Goal: Information Seeking & Learning: Learn about a topic

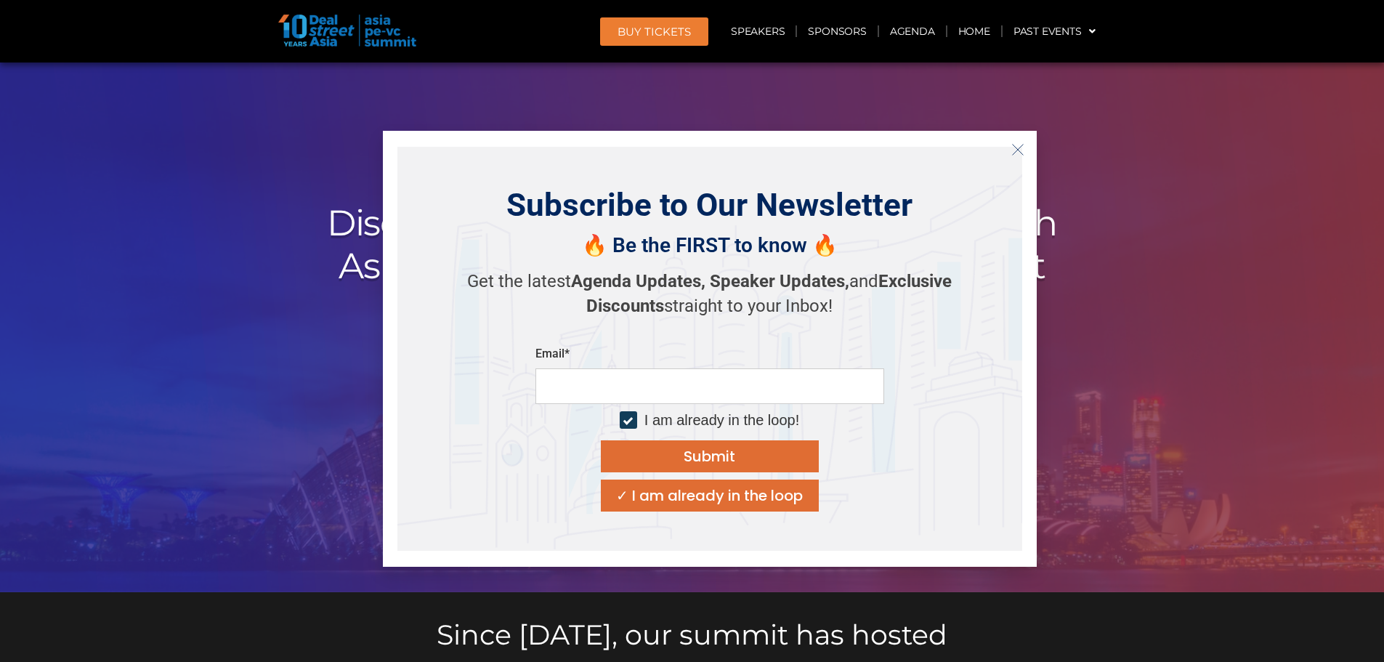
click at [1011, 155] on icon "Close" at bounding box center [1017, 149] width 13 height 13
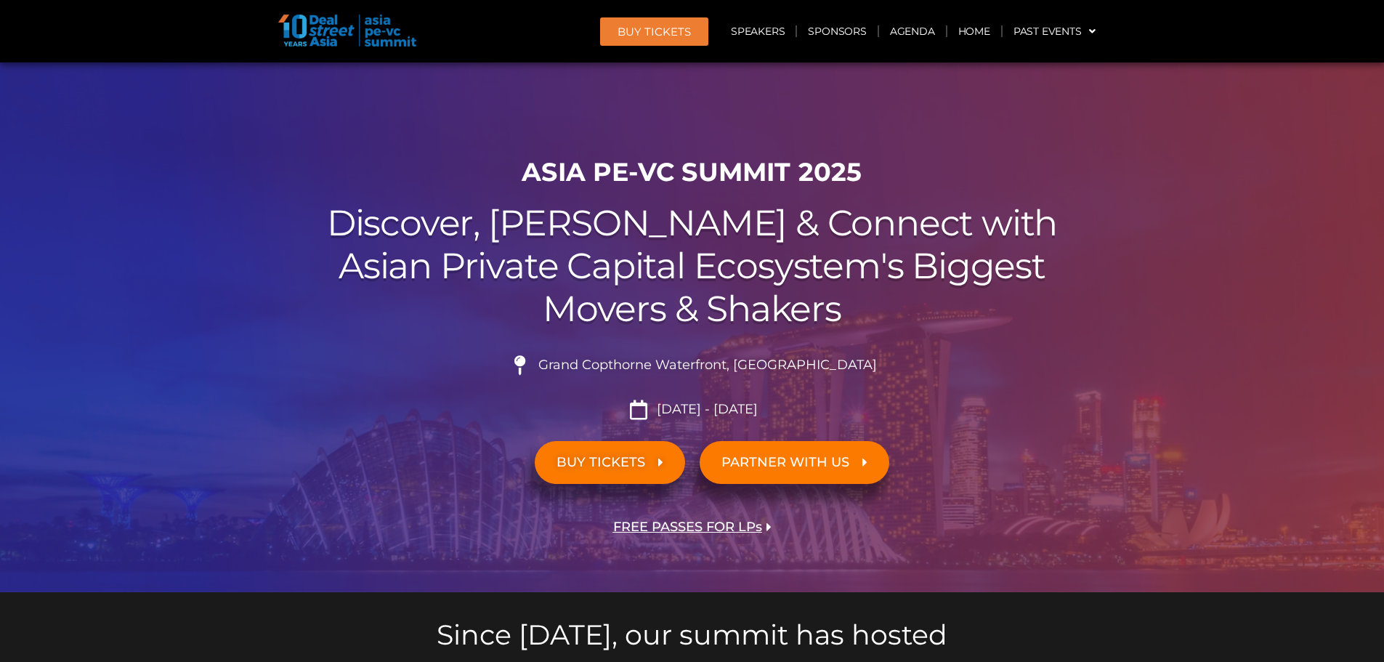
click at [727, 527] on span "FREE PASSES FOR LPs" at bounding box center [687, 527] width 149 height 14
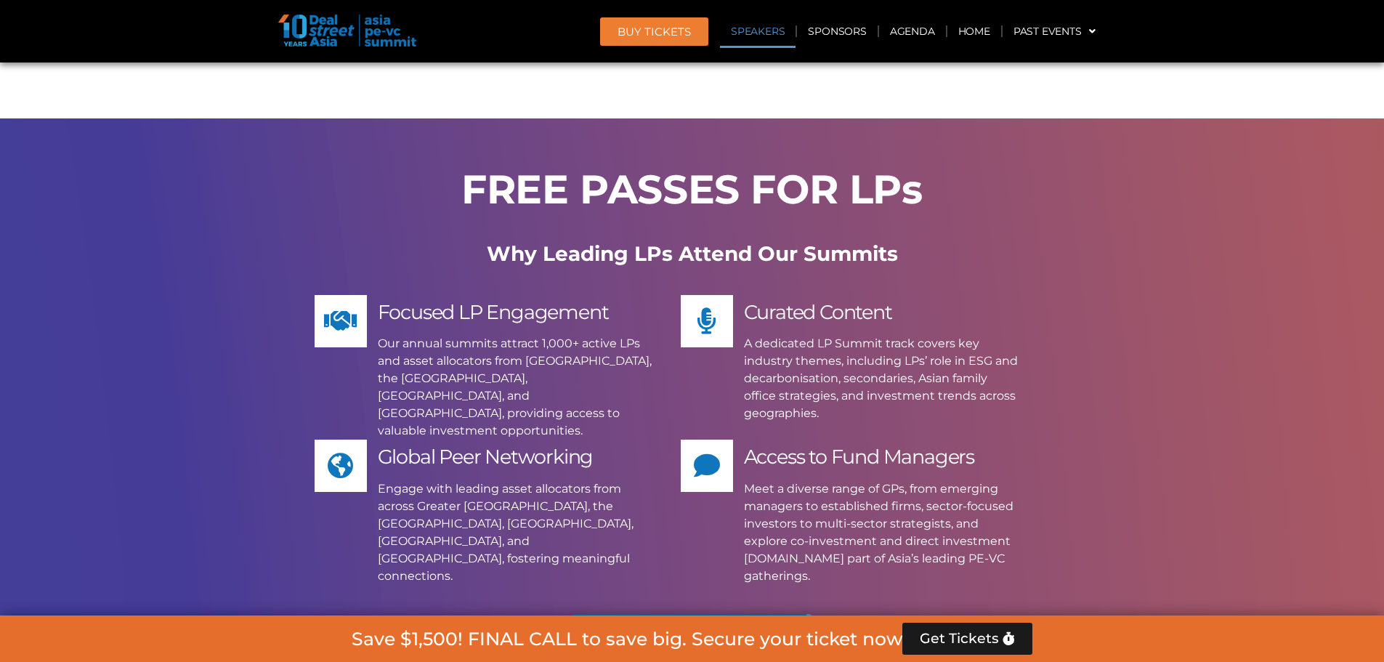
scroll to position [11023, 0]
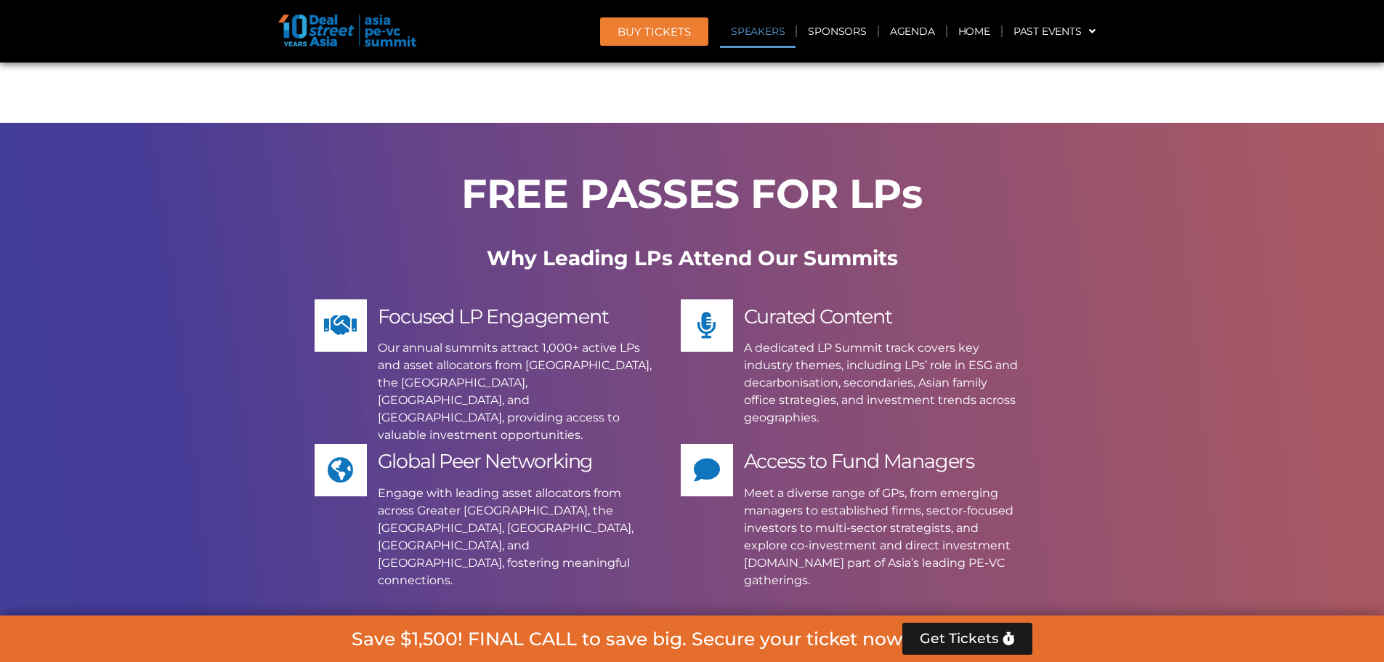
click at [666, 640] on span "Apply Now" at bounding box center [675, 650] width 134 height 20
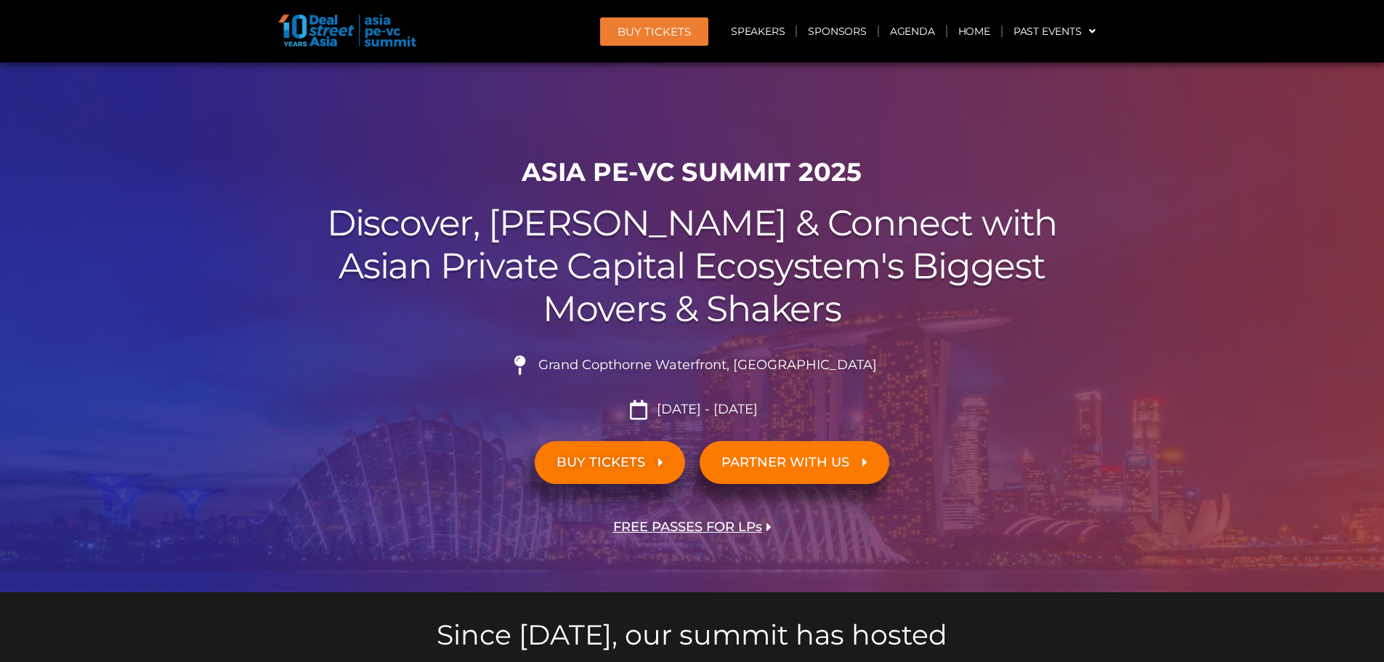
click at [625, 467] on span "BUY TICKETS" at bounding box center [601, 463] width 89 height 14
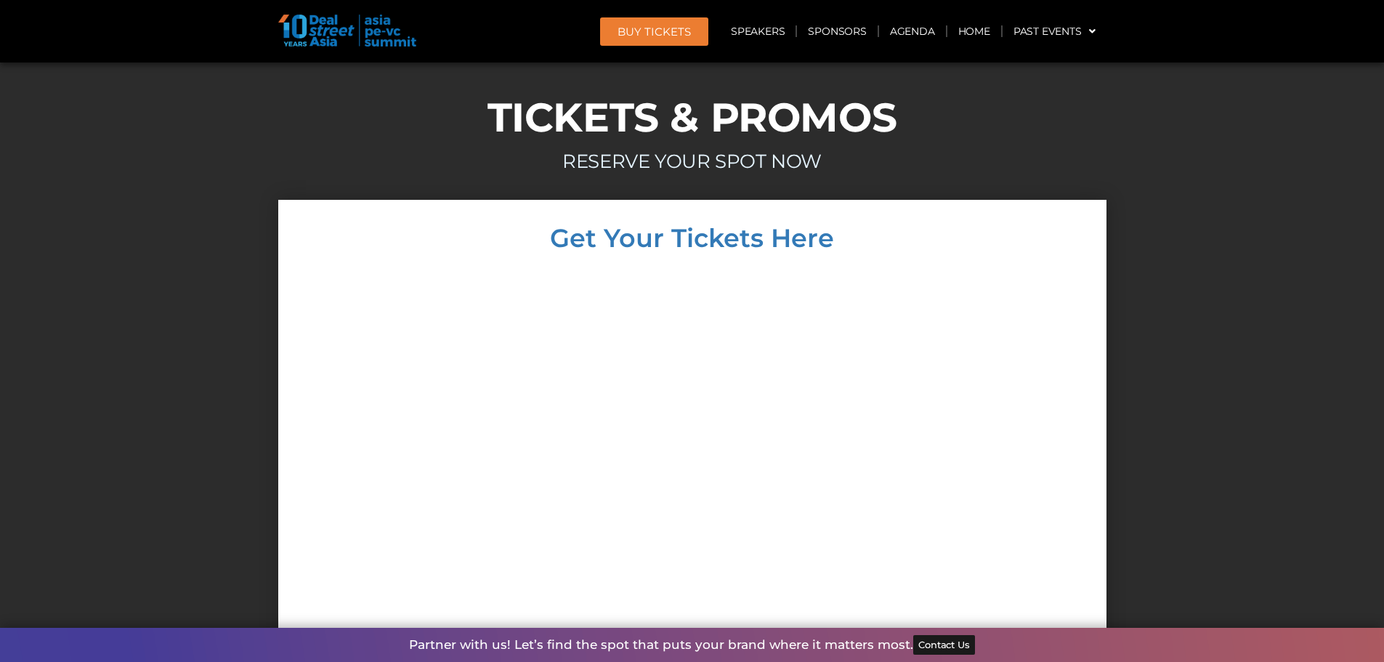
scroll to position [12805, 0]
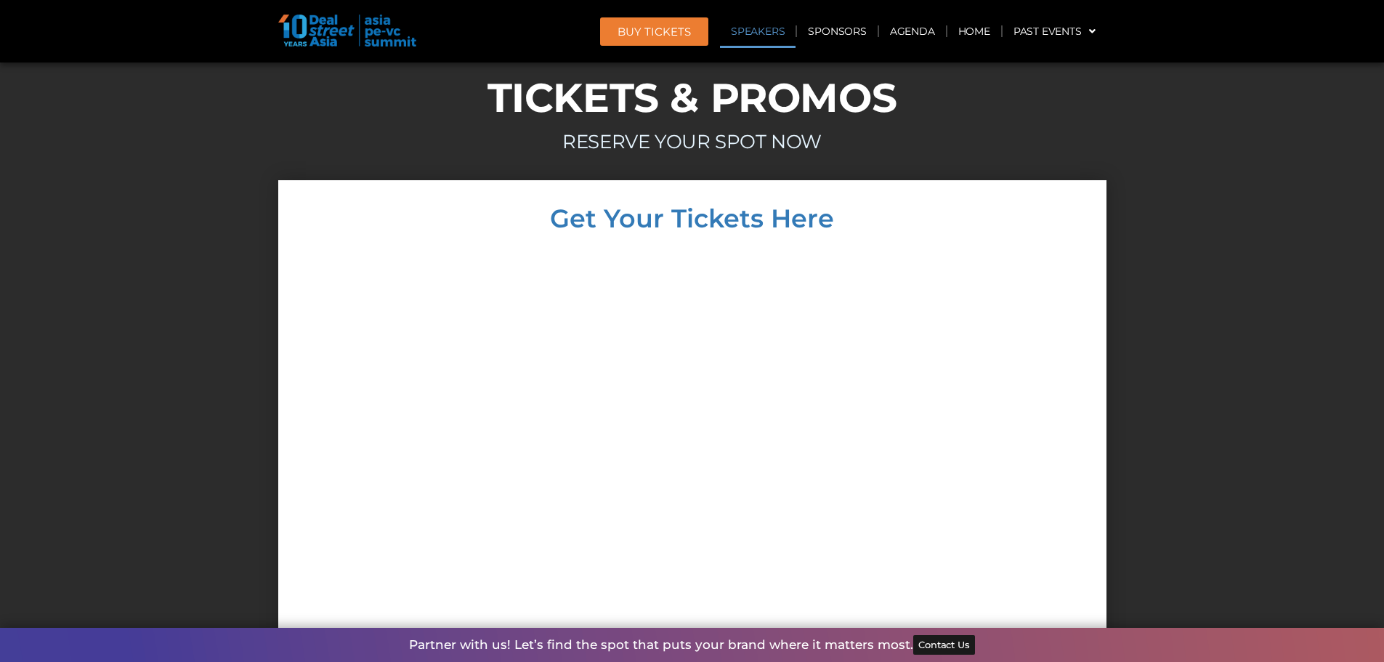
click at [761, 37] on link "Speakers" at bounding box center [758, 31] width 76 height 33
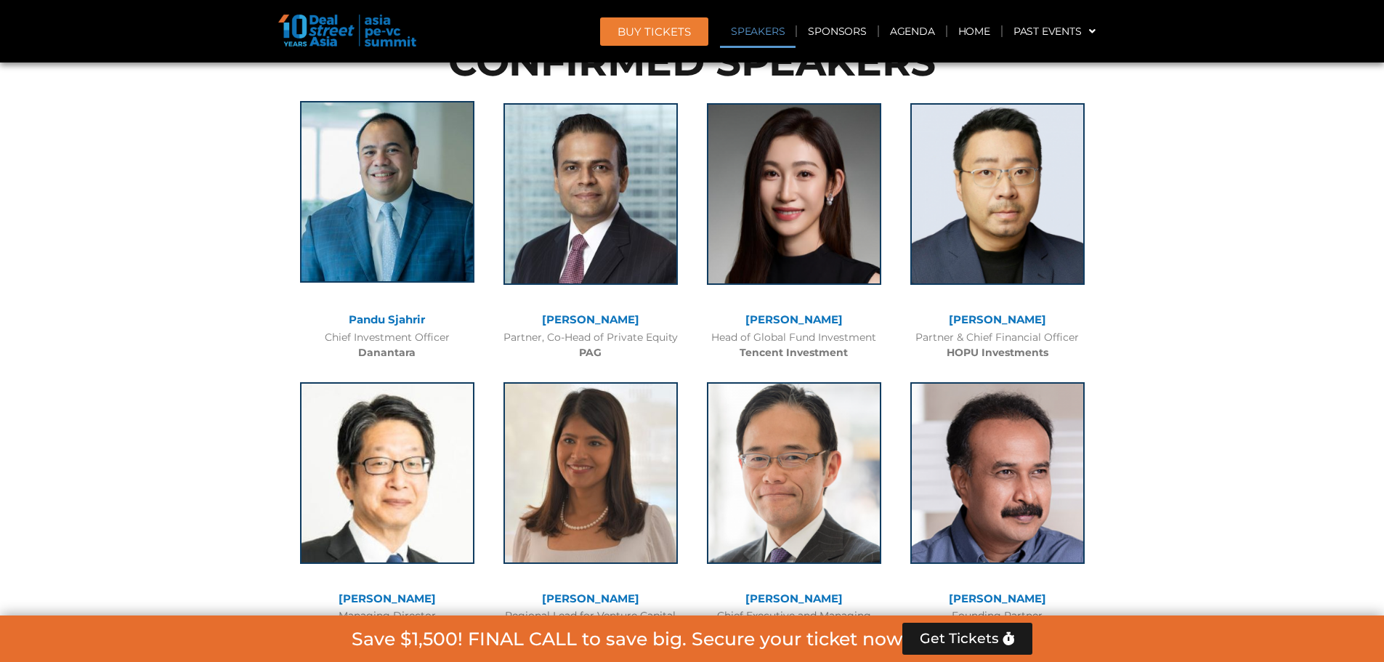
scroll to position [1651, 0]
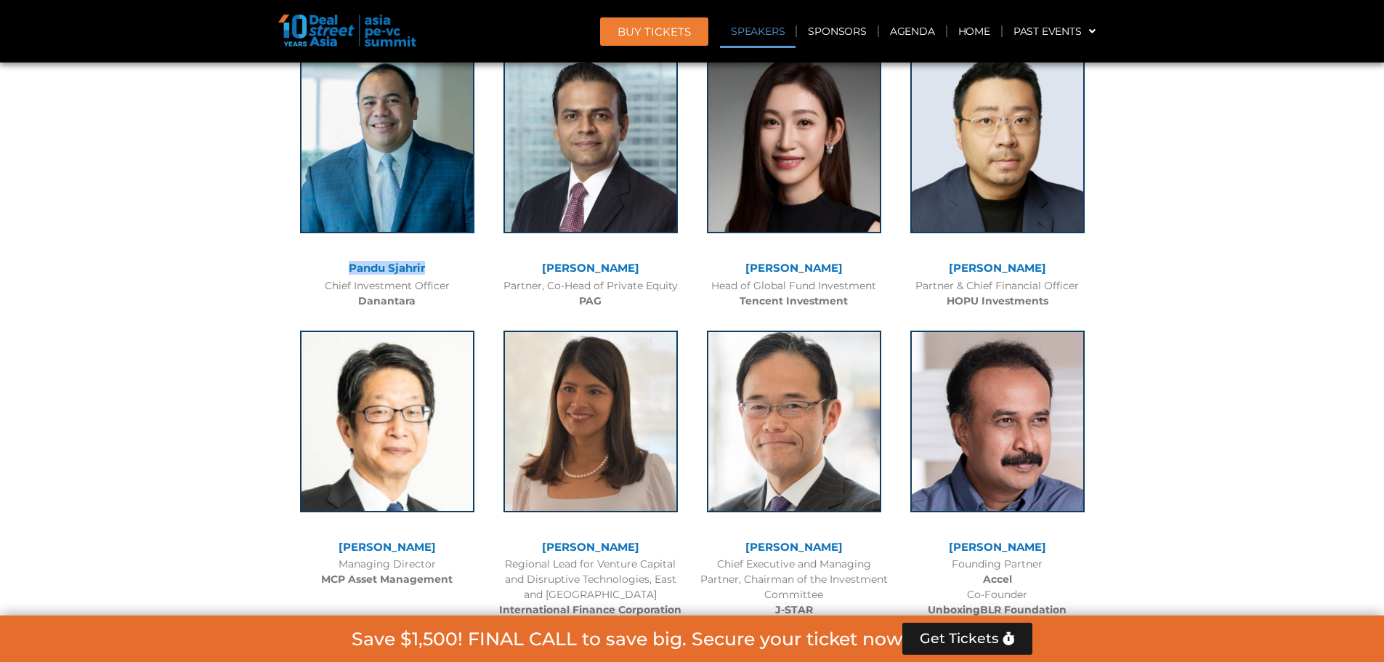
drag, startPoint x: 346, startPoint y: 267, endPoint x: 433, endPoint y: 275, distance: 87.5
click at [433, 275] on div "Pandu Sjahrir" at bounding box center [387, 270] width 189 height 16
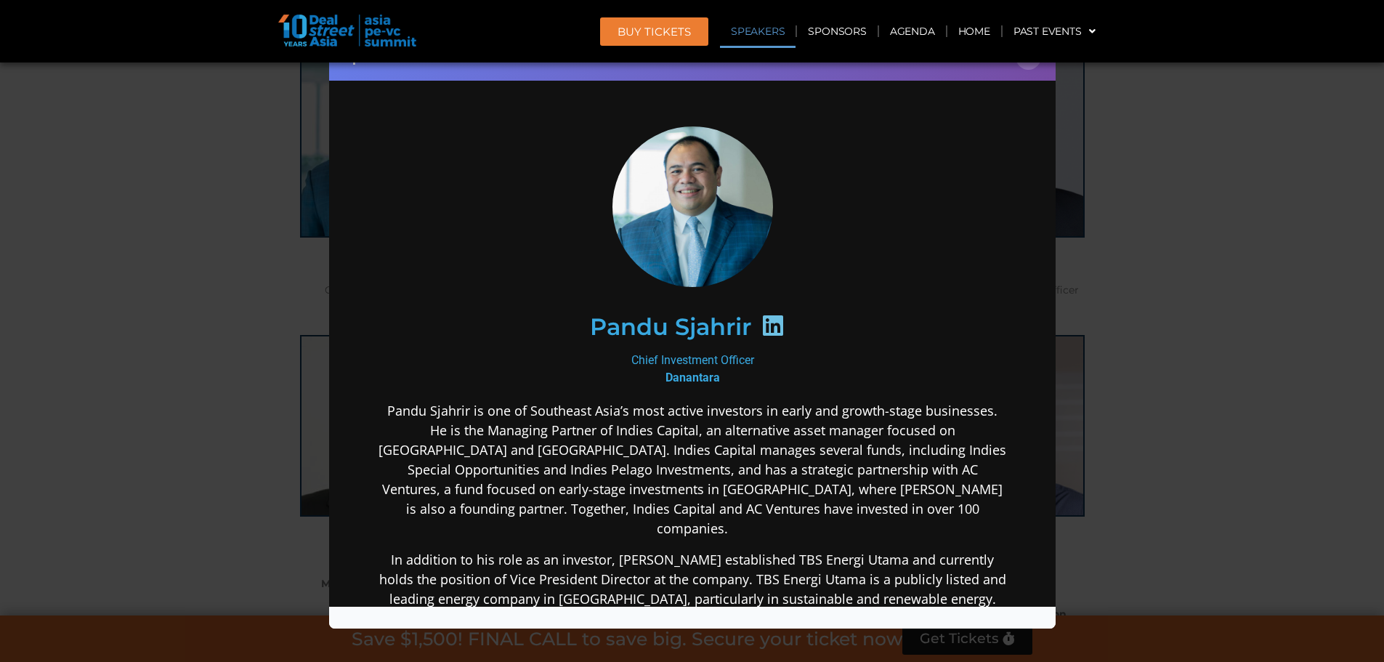
scroll to position [1433, 0]
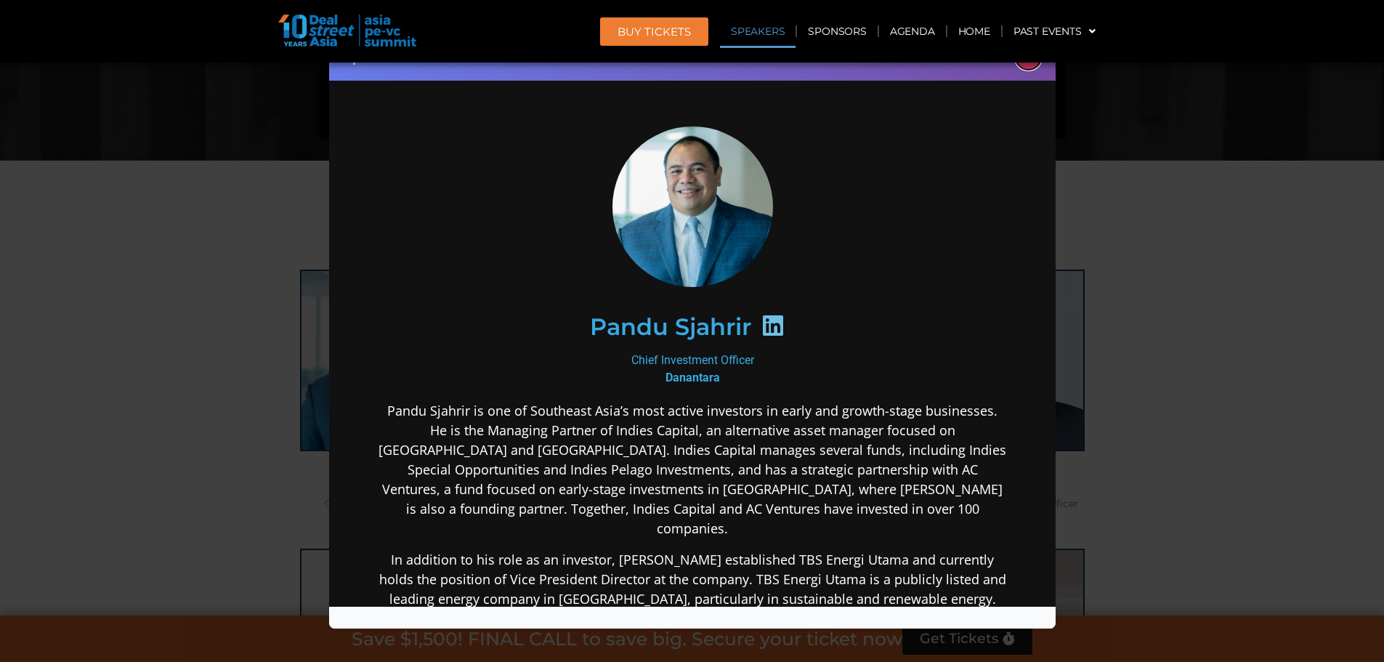
click at [768, 326] on icon at bounding box center [772, 324] width 23 height 23
click at [1242, 353] on div "Speaker Profile ×" at bounding box center [692, 331] width 1384 height 662
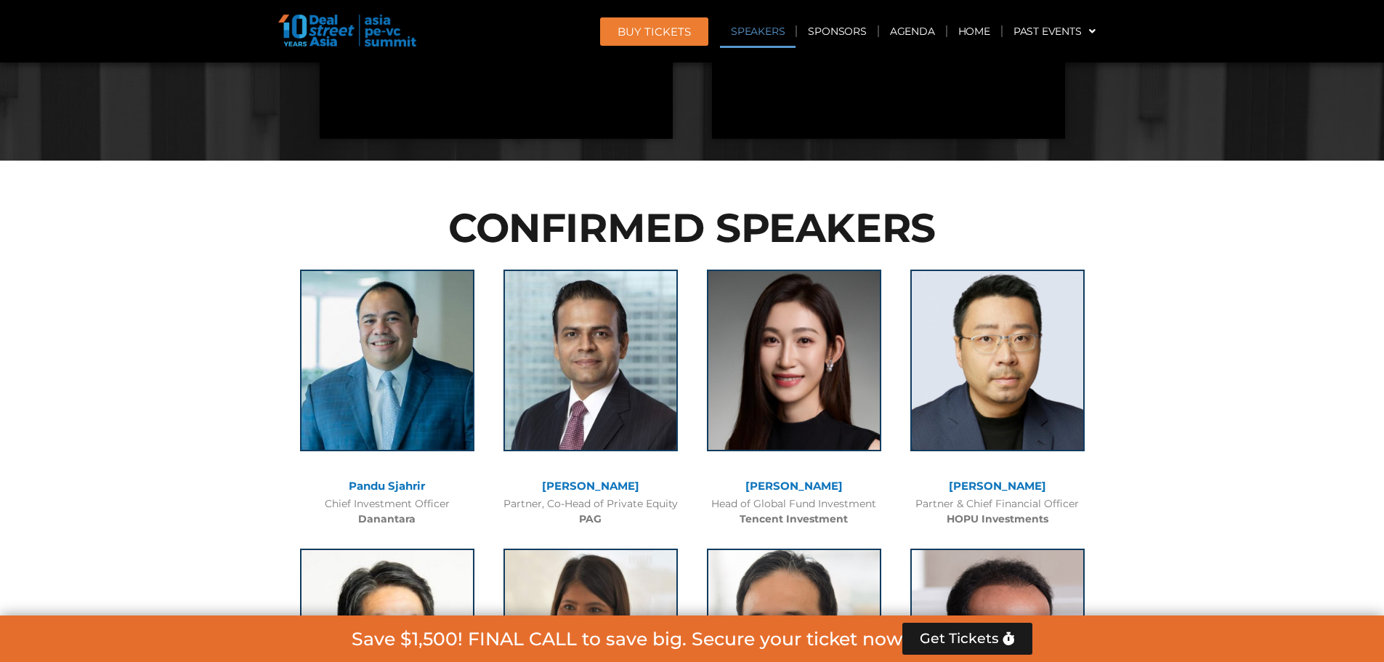
click at [618, 487] on link "[PERSON_NAME]" at bounding box center [590, 486] width 97 height 14
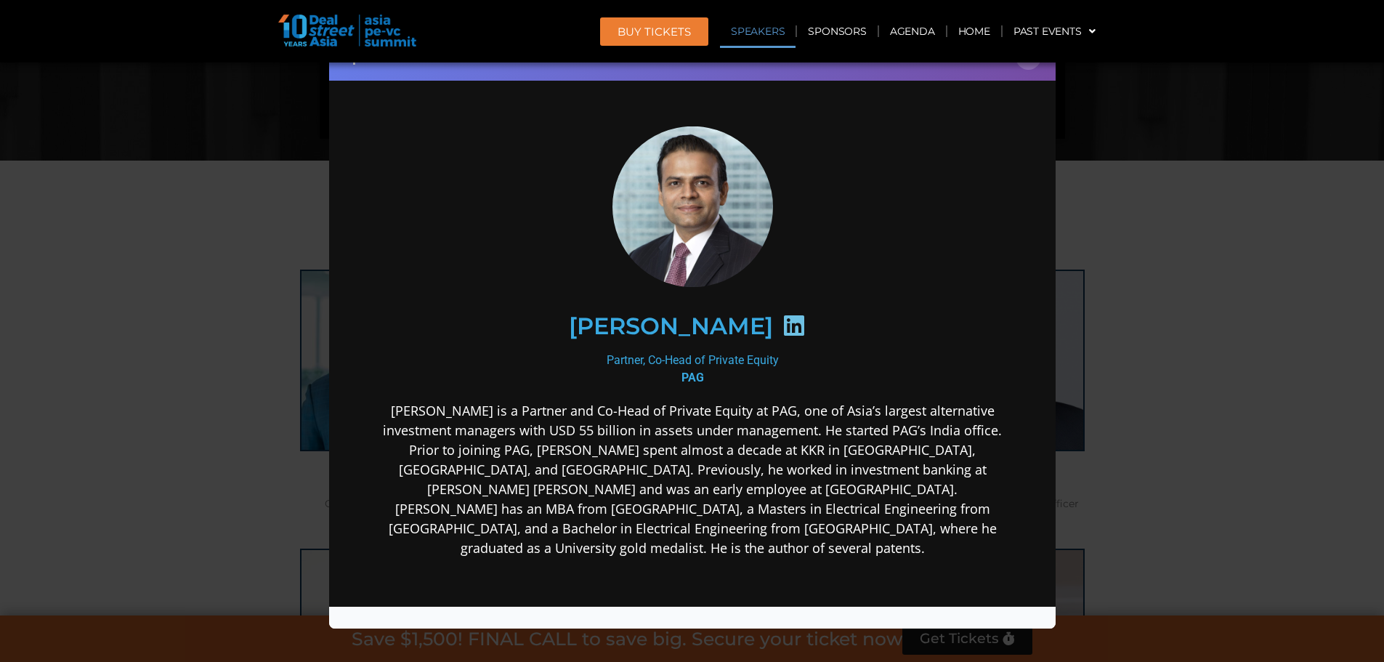
scroll to position [0, 0]
click at [785, 321] on icon at bounding box center [793, 324] width 23 height 23
click at [1236, 272] on div "Speaker Profile ×" at bounding box center [692, 331] width 1384 height 662
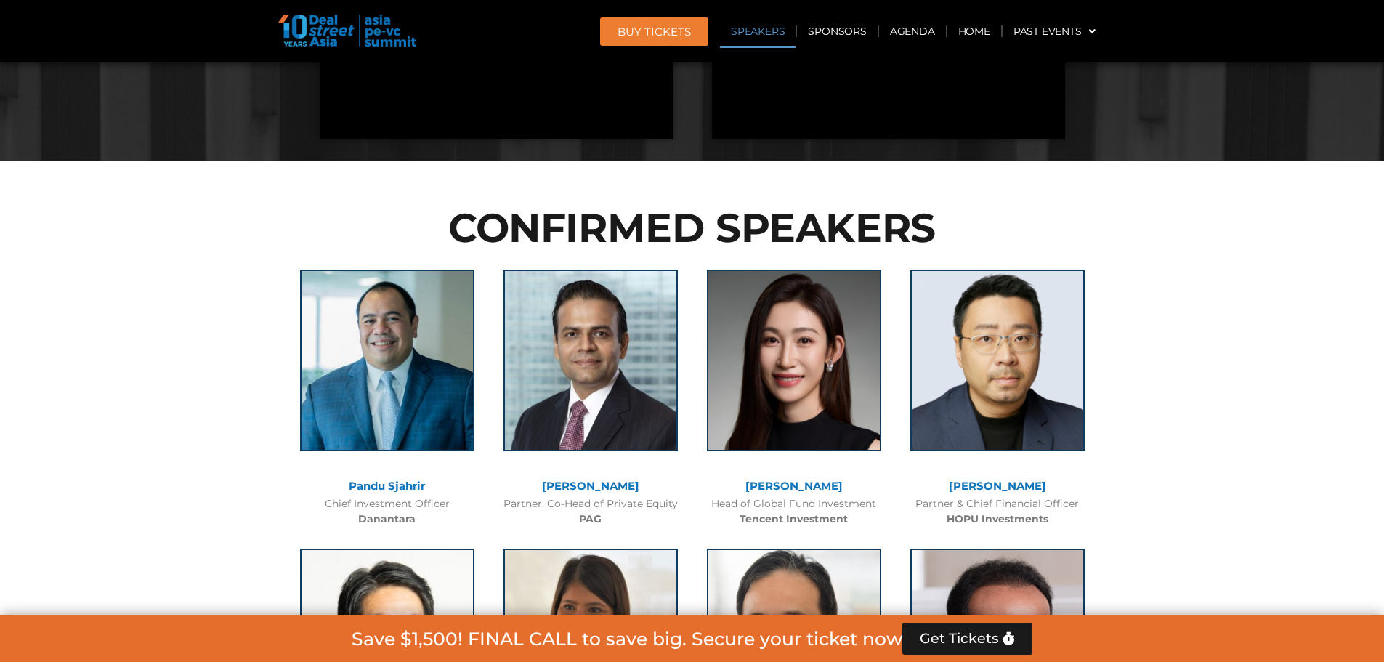
click at [806, 488] on link "[PERSON_NAME]" at bounding box center [793, 486] width 97 height 14
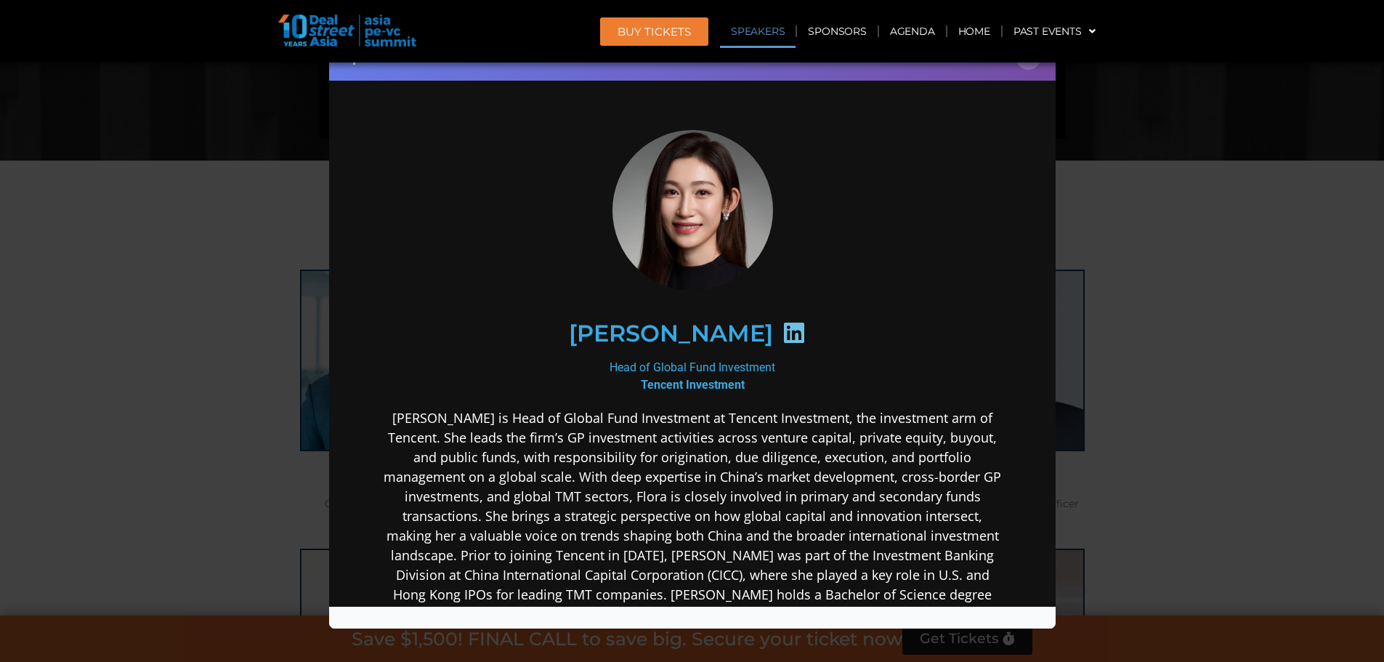
click at [782, 333] on icon at bounding box center [793, 331] width 23 height 23
click at [782, 336] on icon at bounding box center [793, 331] width 23 height 23
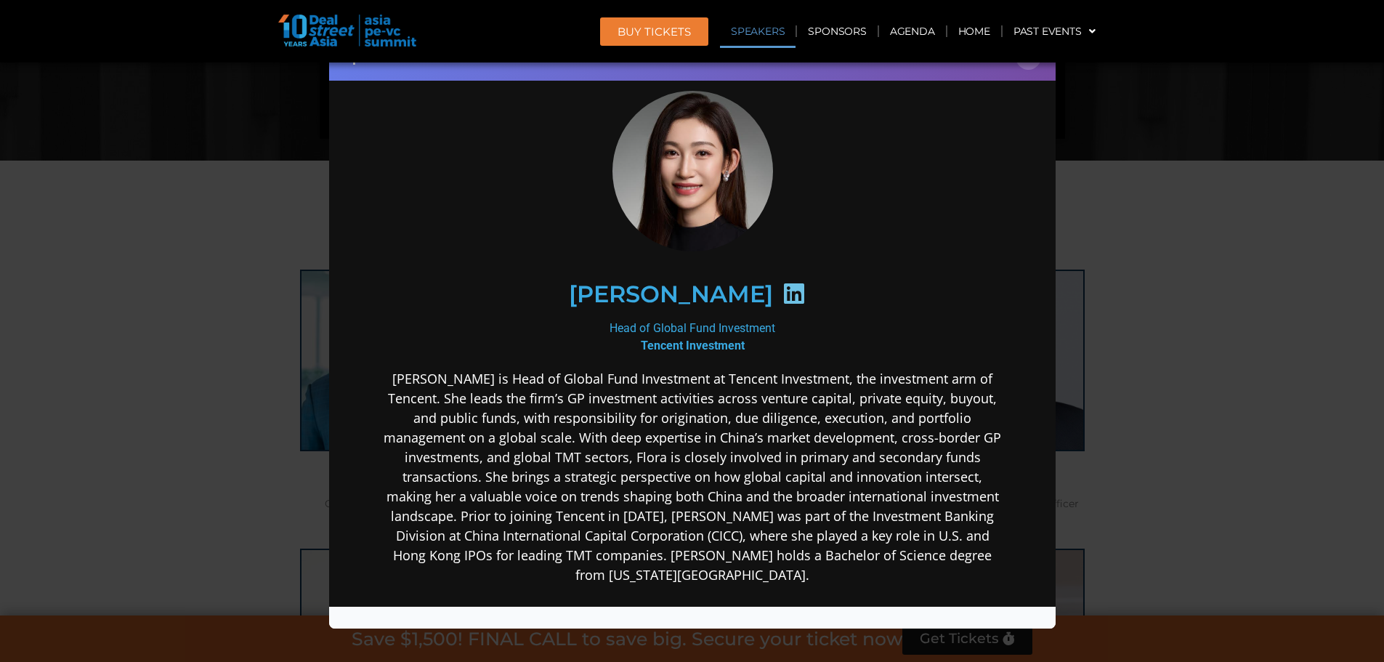
scroll to position [73, 0]
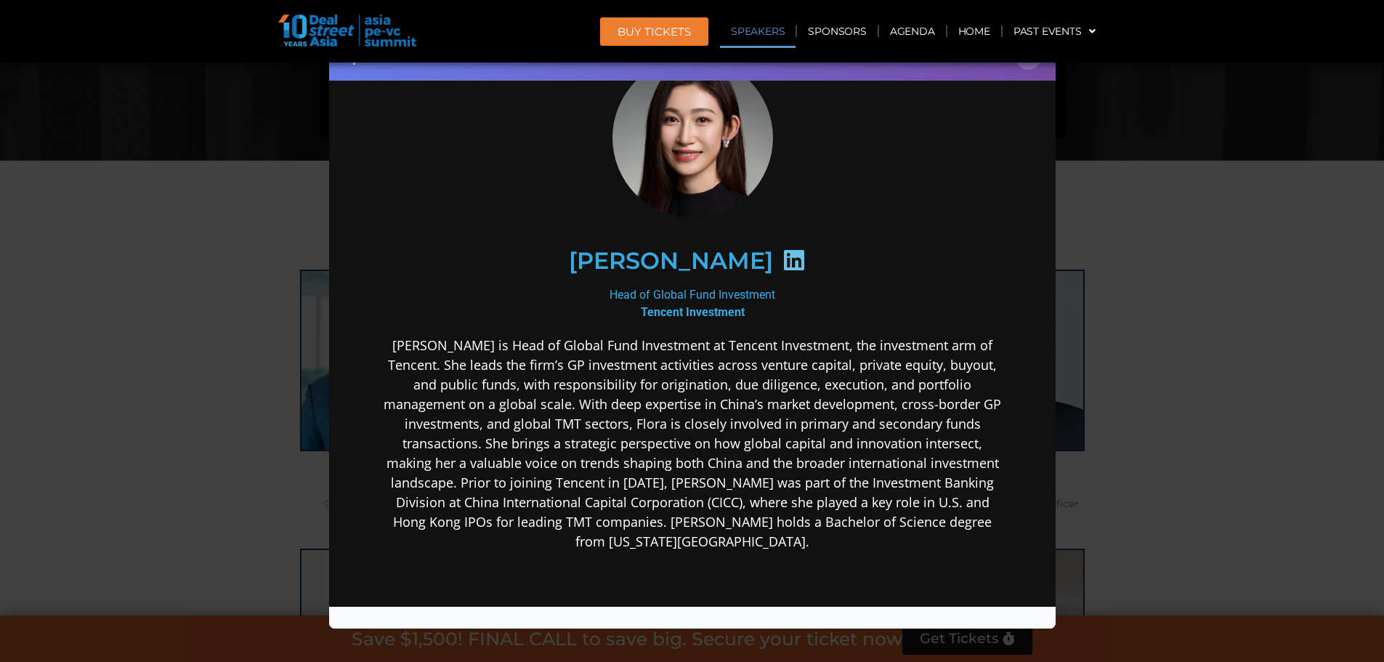
click at [782, 259] on icon at bounding box center [793, 259] width 23 height 23
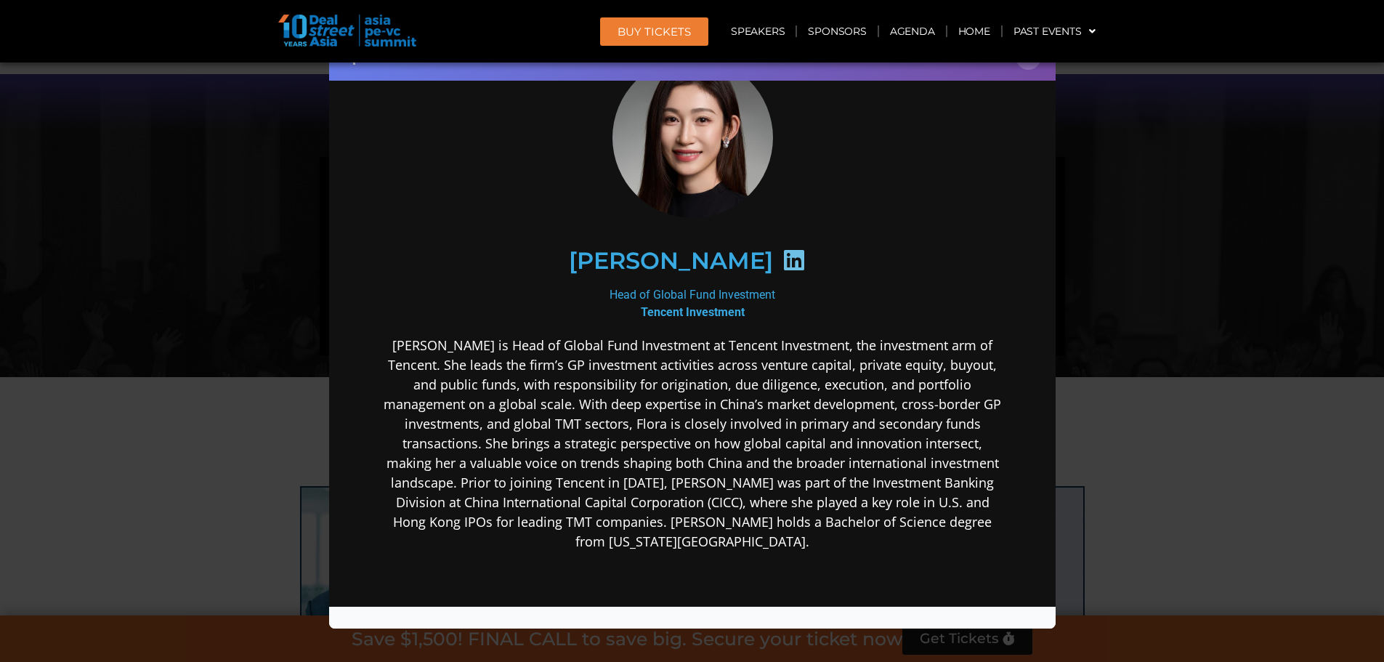
scroll to position [1215, 0]
click at [1227, 224] on div "Speaker Profile ×" at bounding box center [692, 331] width 1384 height 662
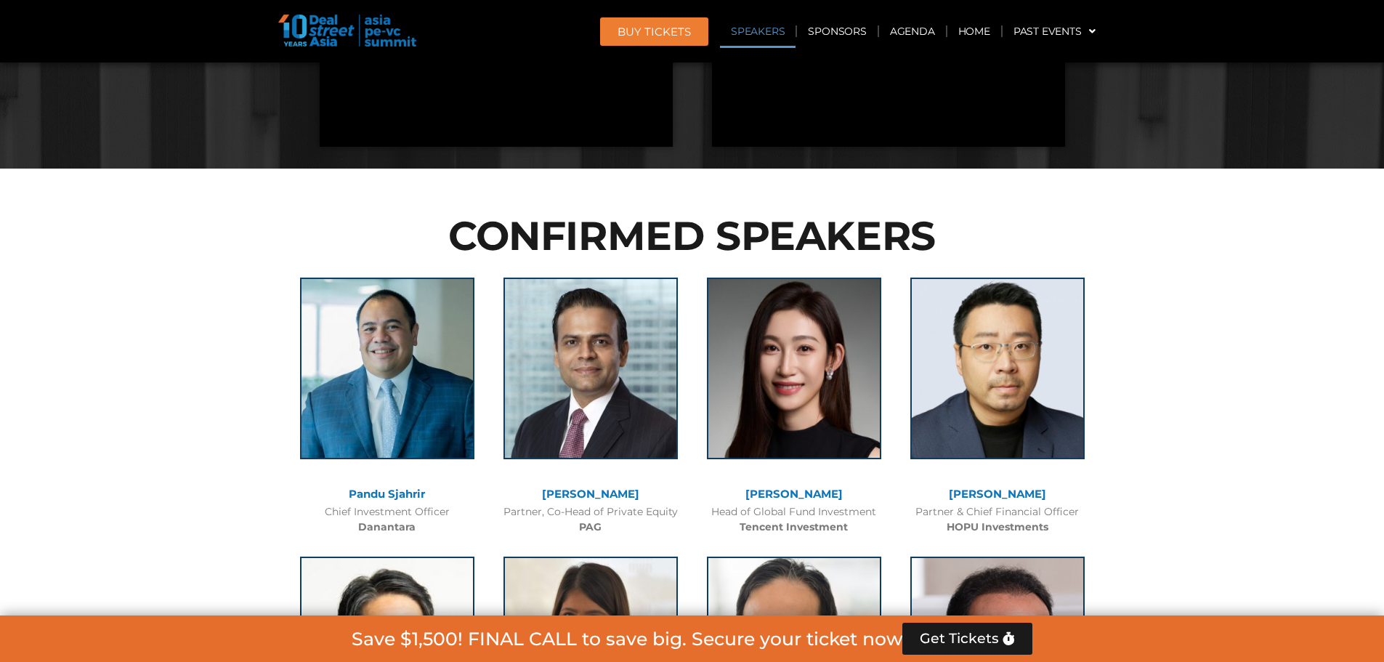
scroll to position [1433, 0]
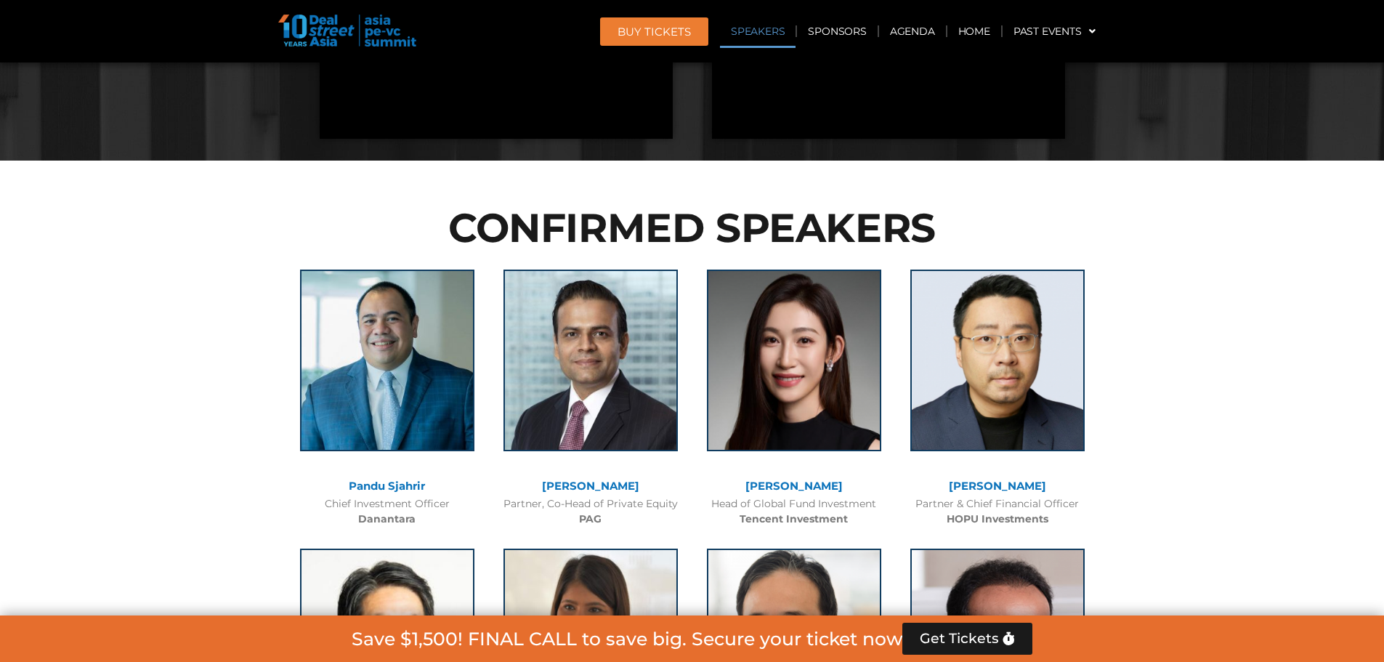
click at [1010, 483] on link "[PERSON_NAME]" at bounding box center [997, 486] width 97 height 14
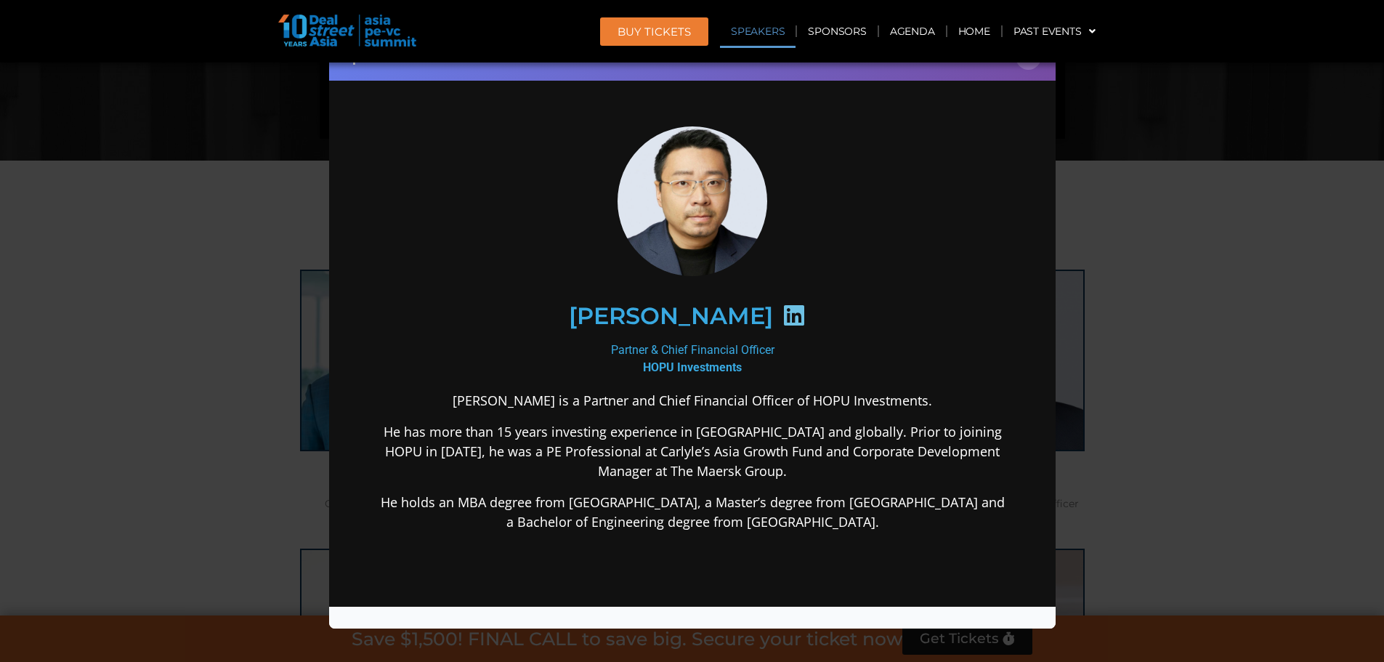
scroll to position [0, 0]
click at [782, 316] on icon at bounding box center [793, 314] width 23 height 23
click at [1026, 64] on button "×" at bounding box center [1028, 56] width 25 height 25
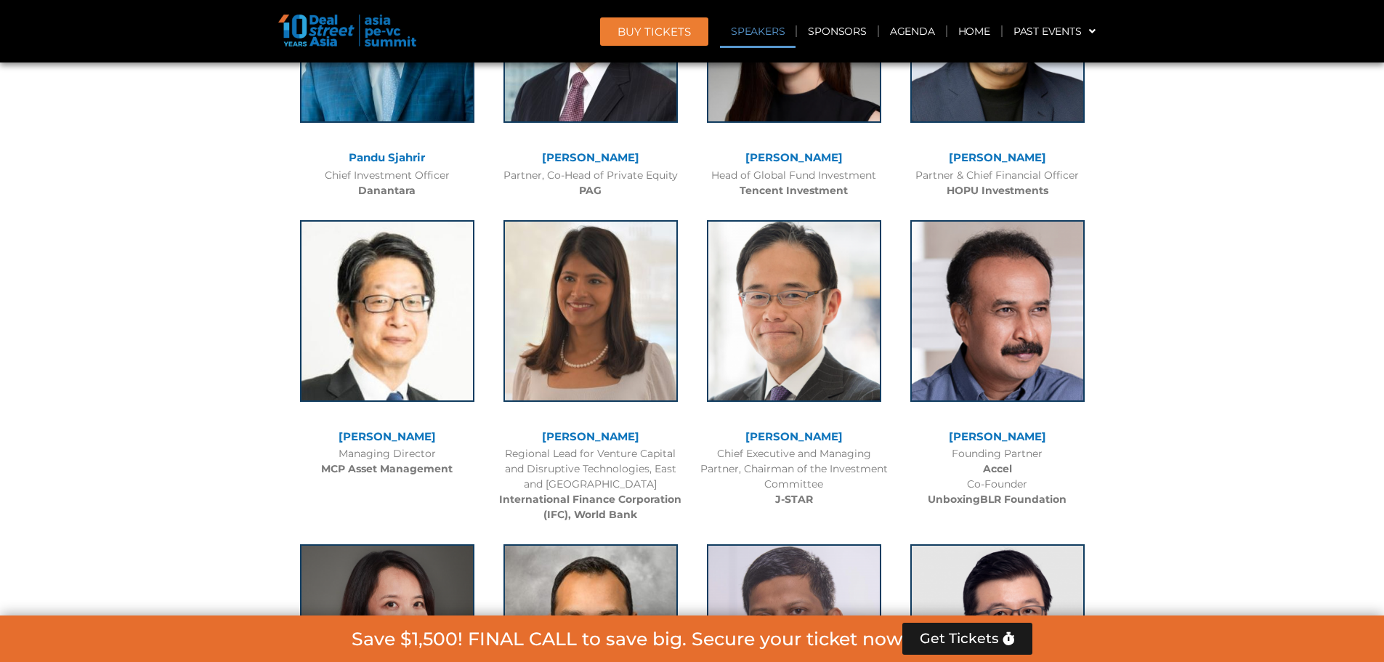
scroll to position [1796, 0]
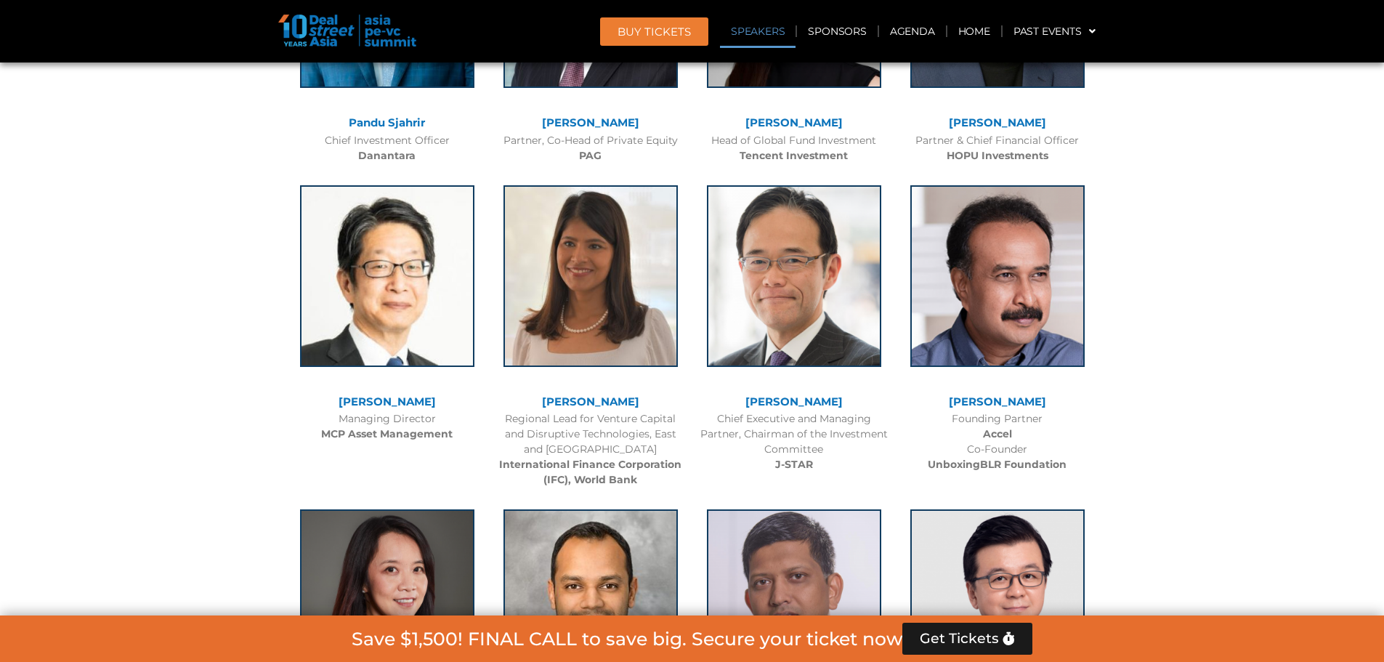
click at [425, 396] on link "[PERSON_NAME]" at bounding box center [387, 401] width 97 height 14
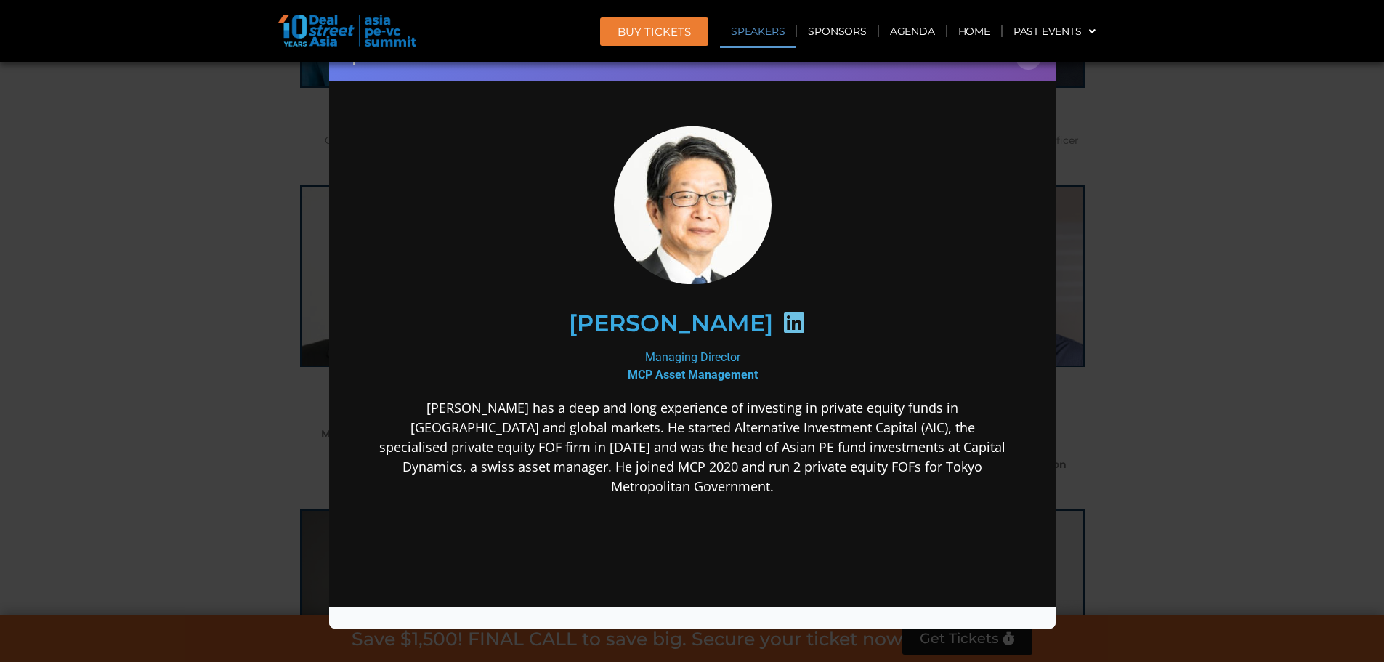
scroll to position [0, 0]
click at [805, 316] on icon at bounding box center [793, 321] width 23 height 23
click at [1361, 217] on div "Speaker Profile ×" at bounding box center [692, 331] width 1384 height 662
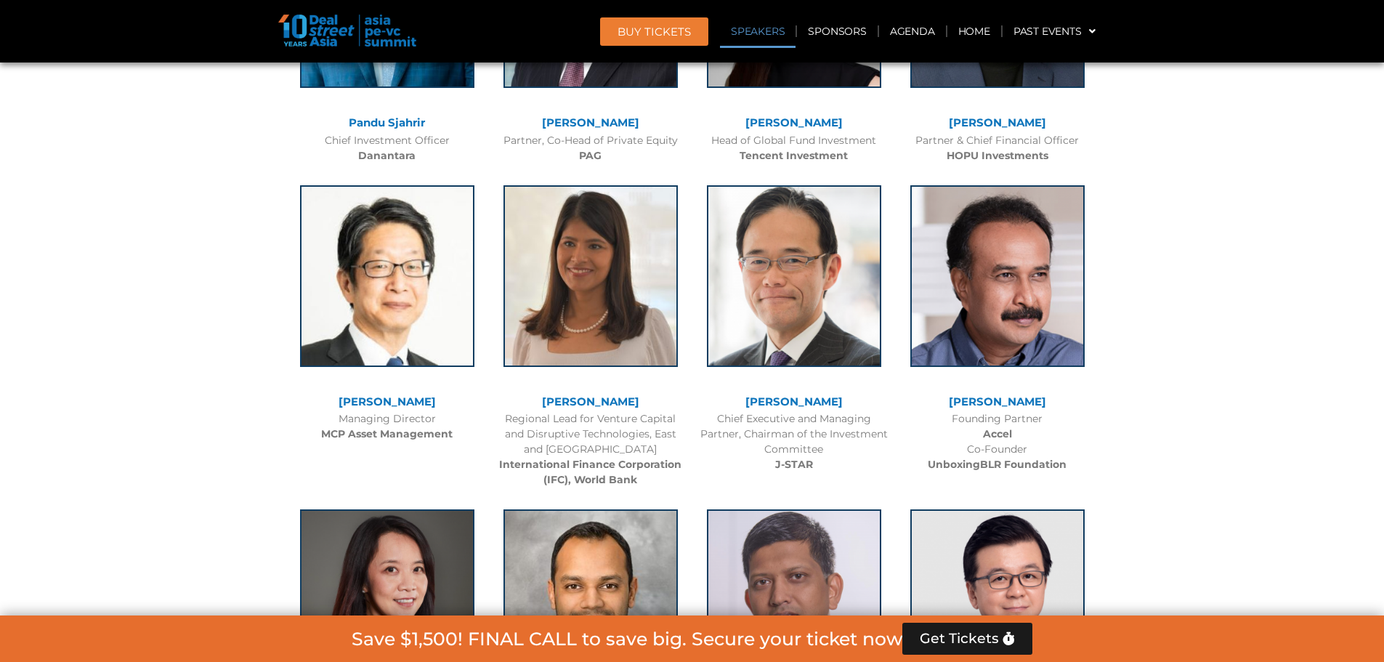
click at [611, 403] on link "[PERSON_NAME]" at bounding box center [590, 401] width 97 height 14
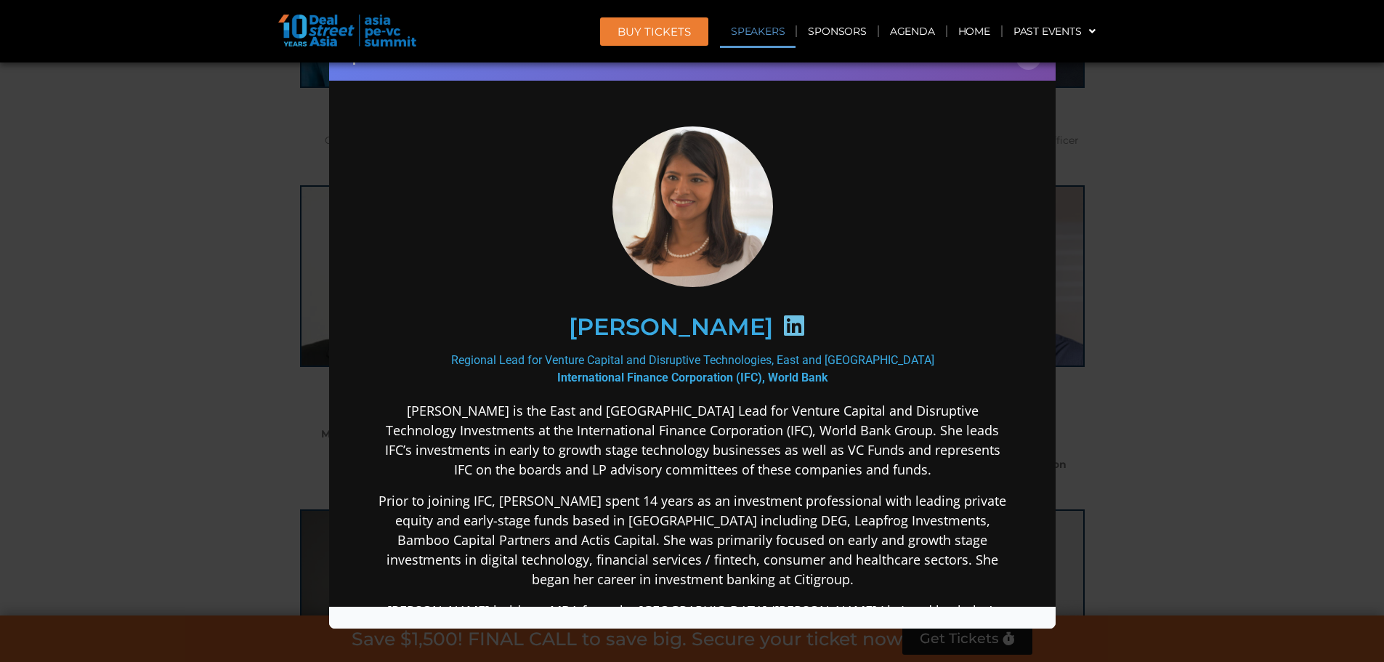
click at [782, 330] on icon at bounding box center [793, 324] width 23 height 23
click at [1035, 65] on button "×" at bounding box center [1028, 56] width 25 height 25
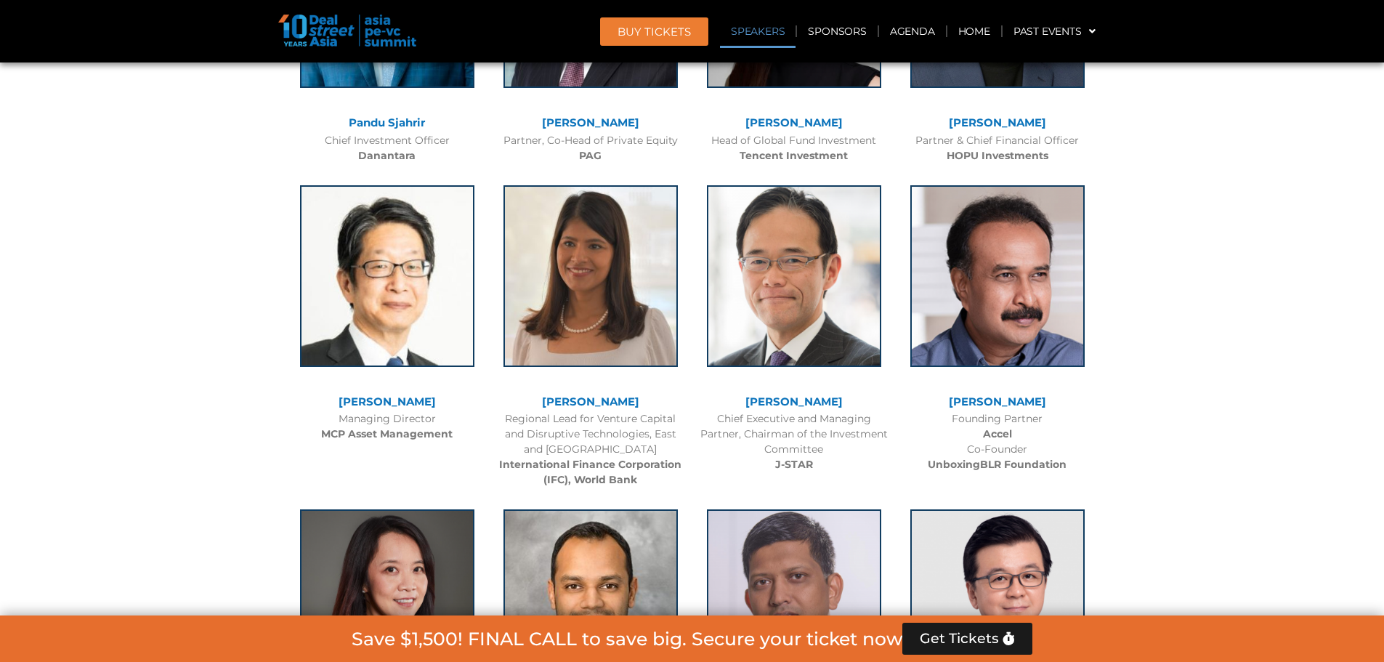
click at [787, 401] on link "[PERSON_NAME]" at bounding box center [793, 401] width 97 height 14
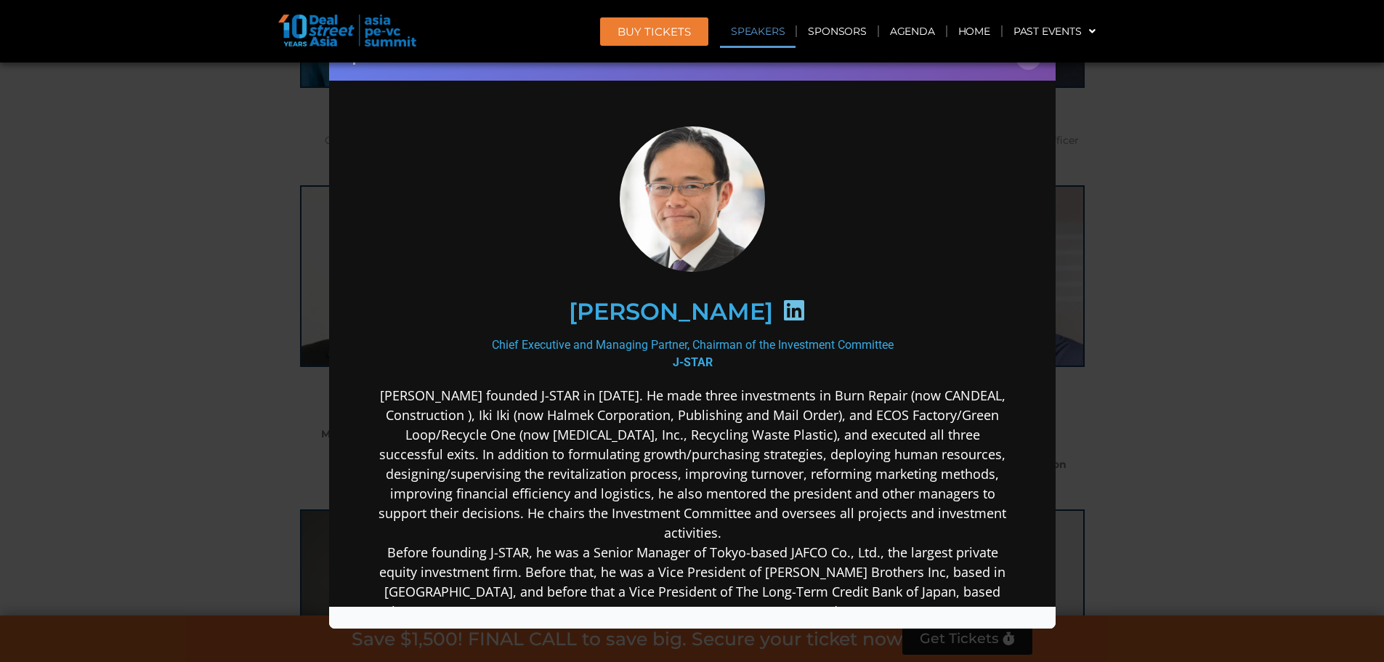
click at [805, 318] on icon at bounding box center [793, 309] width 23 height 23
click at [805, 311] on icon at bounding box center [793, 309] width 23 height 23
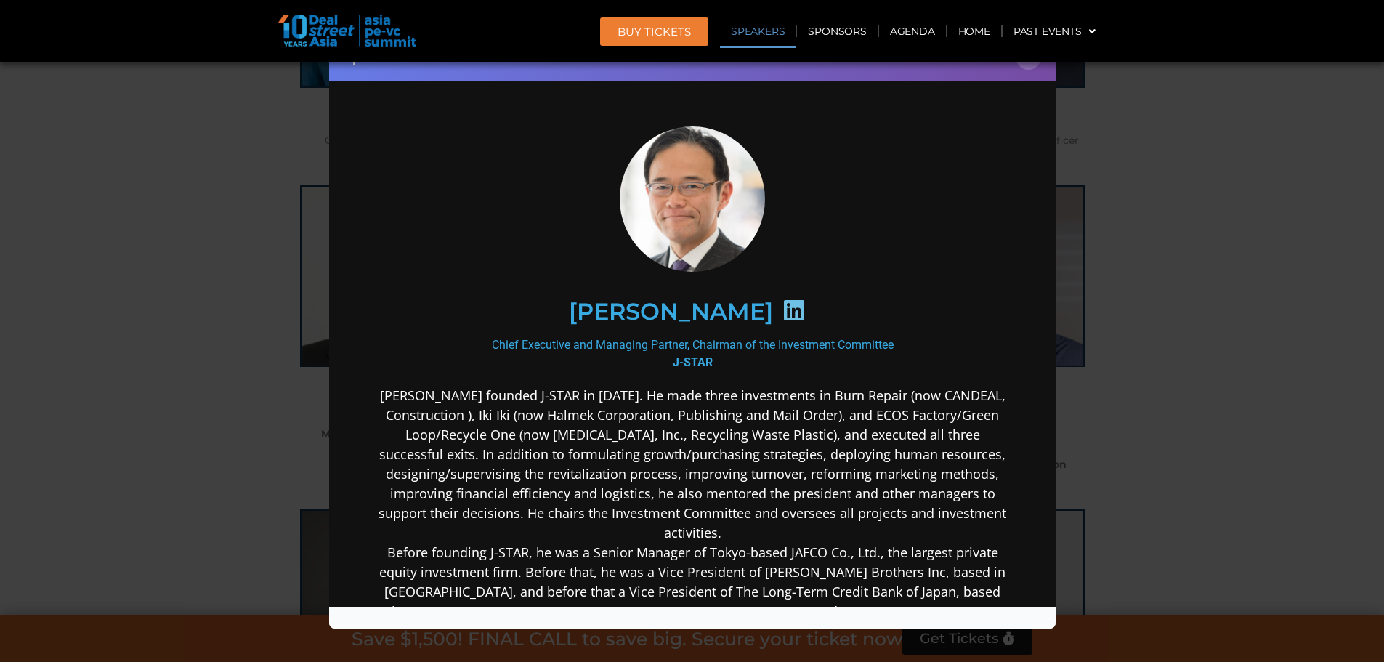
click at [805, 311] on icon at bounding box center [793, 309] width 23 height 23
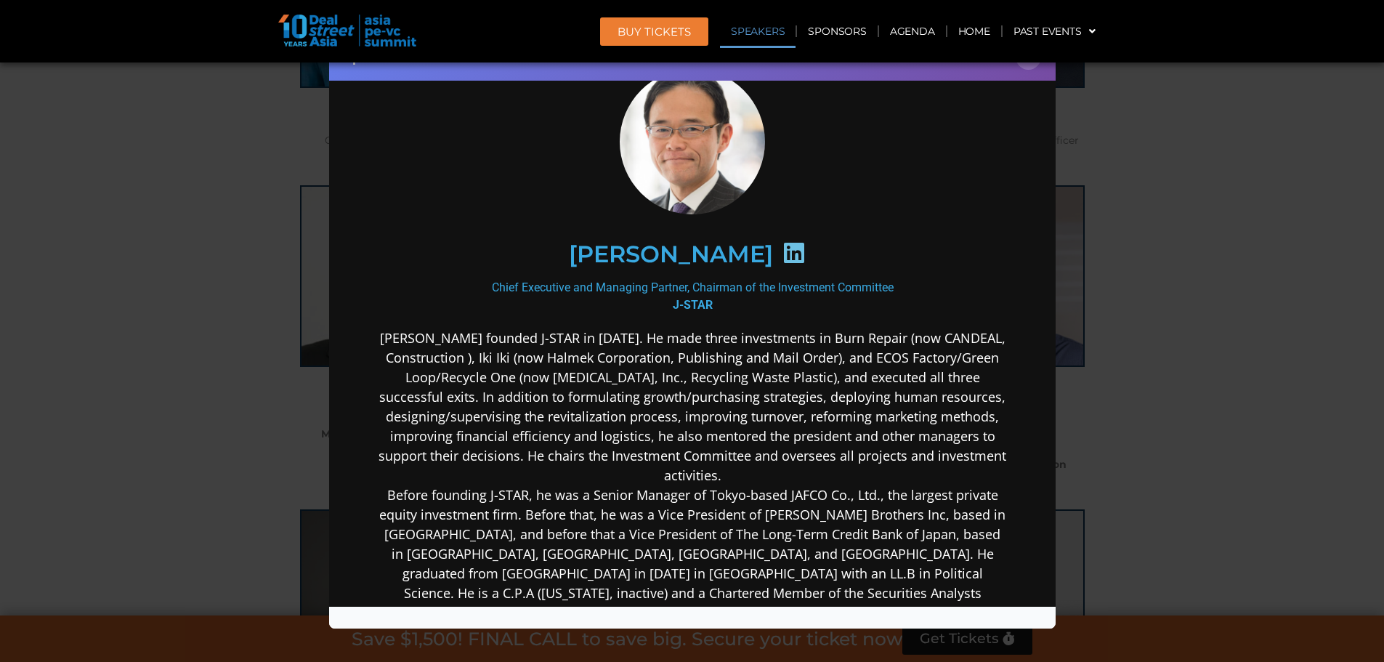
scroll to position [145, 0]
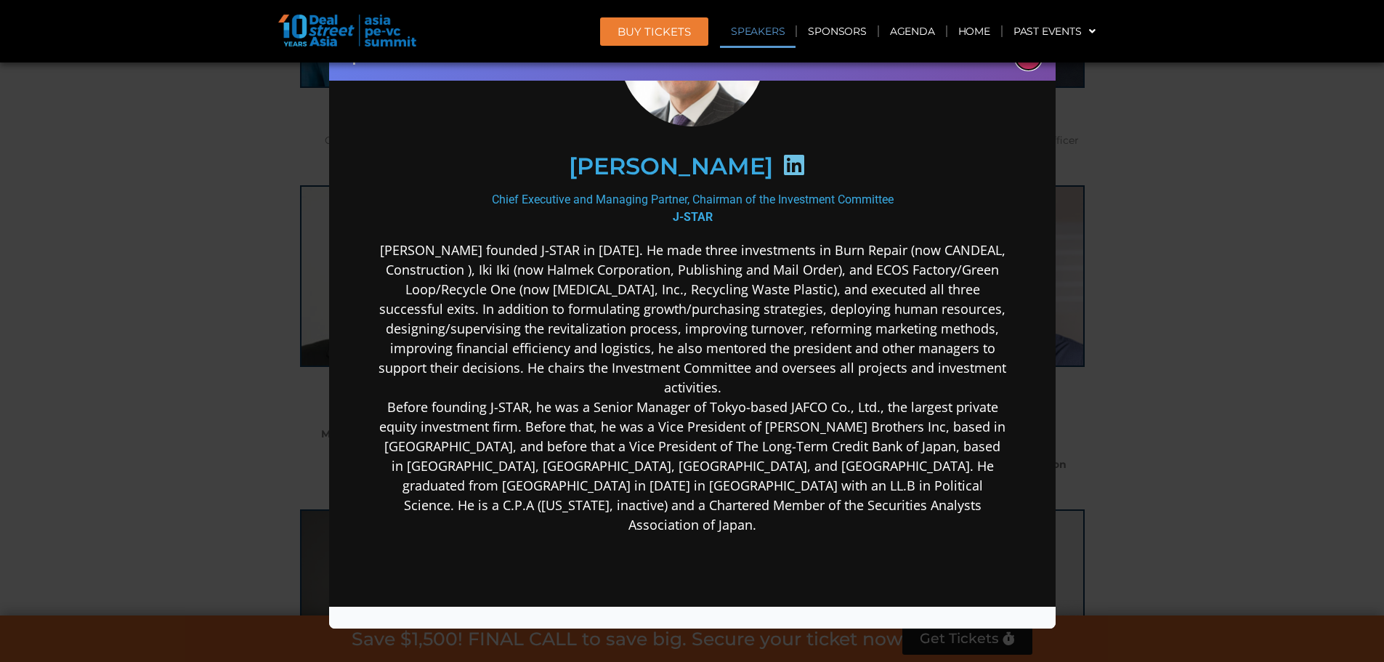
click at [1029, 68] on button "×" at bounding box center [1028, 56] width 25 height 25
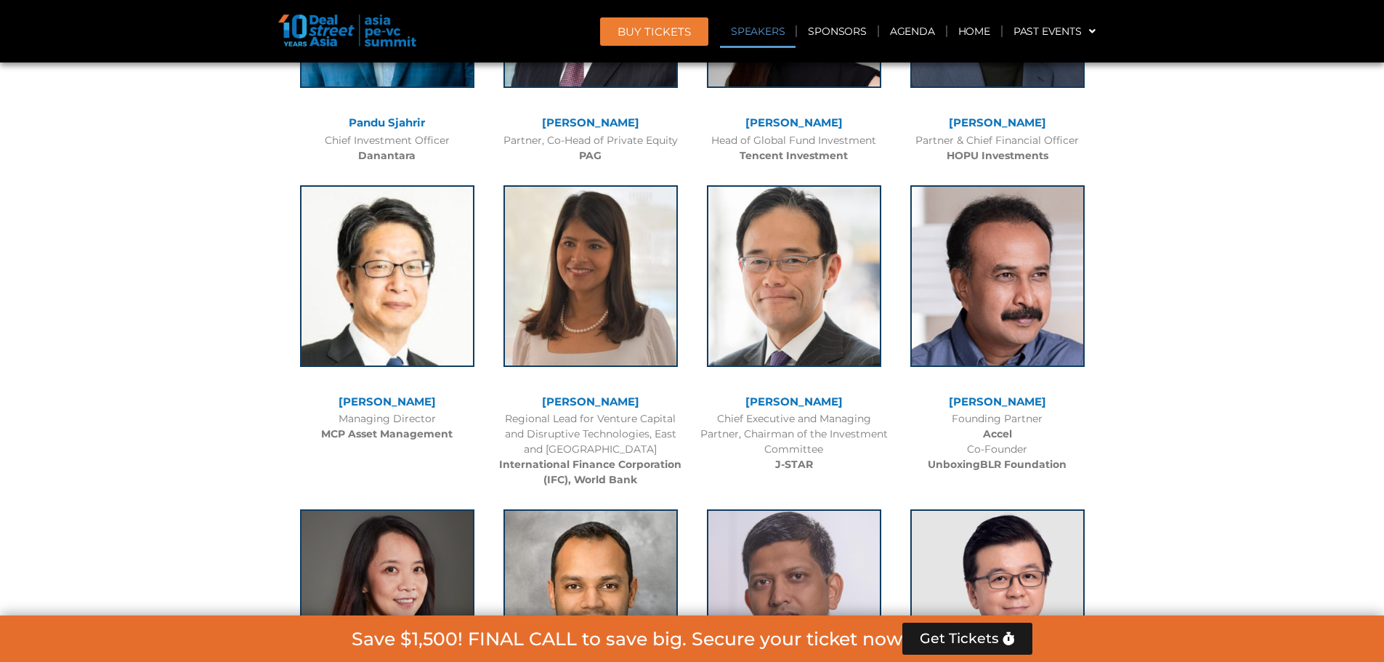
click at [1011, 404] on link "[PERSON_NAME]" at bounding box center [997, 401] width 97 height 14
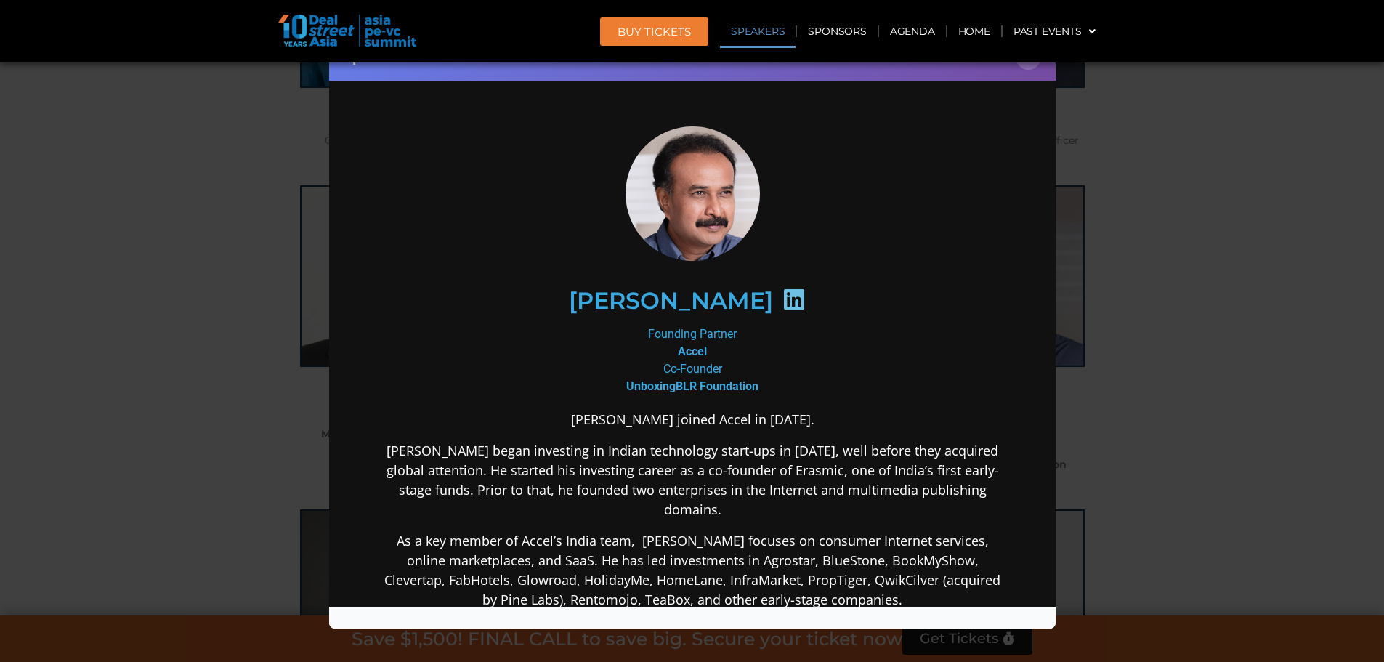
click at [801, 301] on icon at bounding box center [793, 298] width 23 height 23
click at [1032, 62] on header "BUY Tickets Speakers Sponsors Agenda Home Past Events JKT 2025 SG 2024 JKT 2024…" at bounding box center [692, 31] width 1384 height 62
click at [1031, 65] on button "×" at bounding box center [1028, 56] width 25 height 25
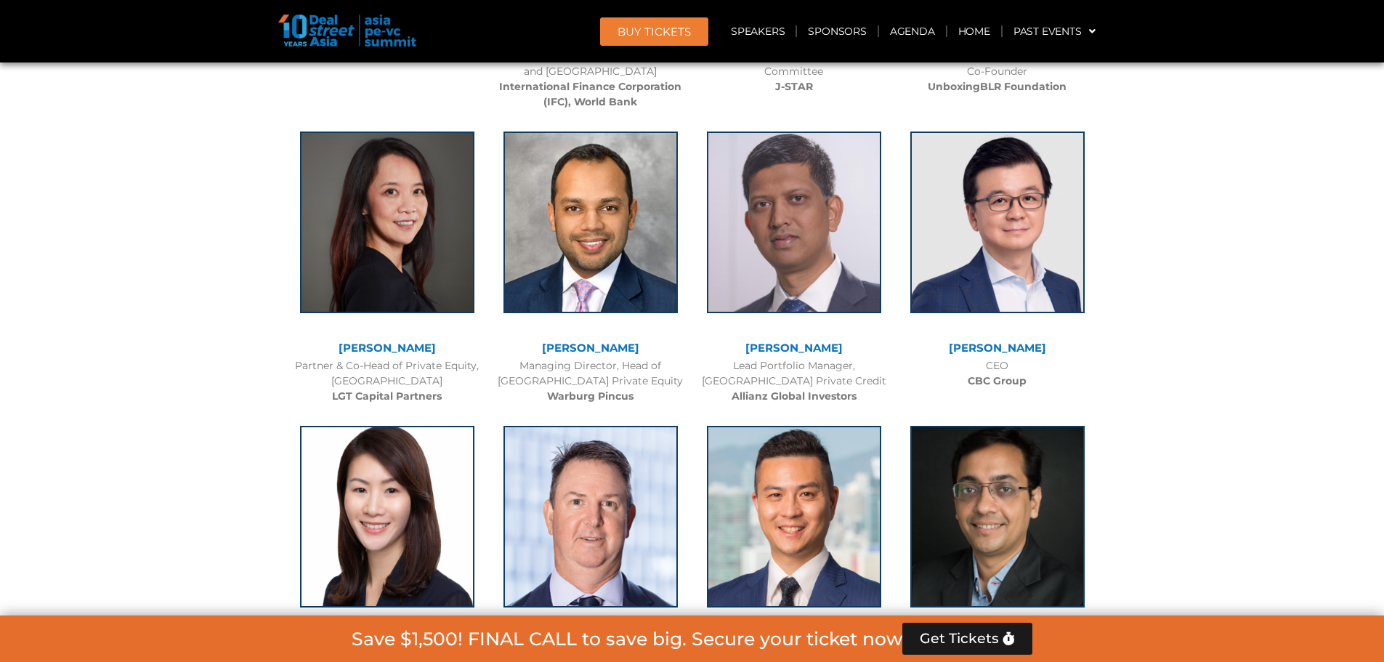
scroll to position [2232, 0]
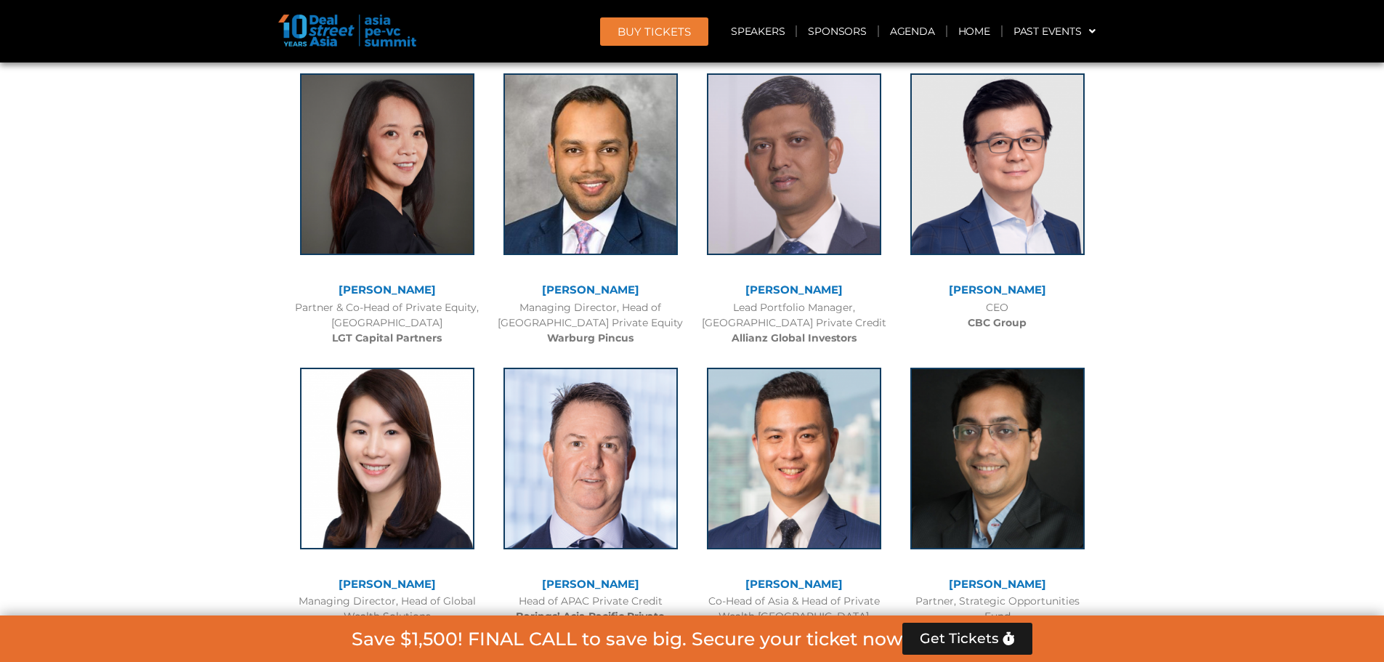
click at [405, 291] on link "[PERSON_NAME]" at bounding box center [387, 290] width 97 height 14
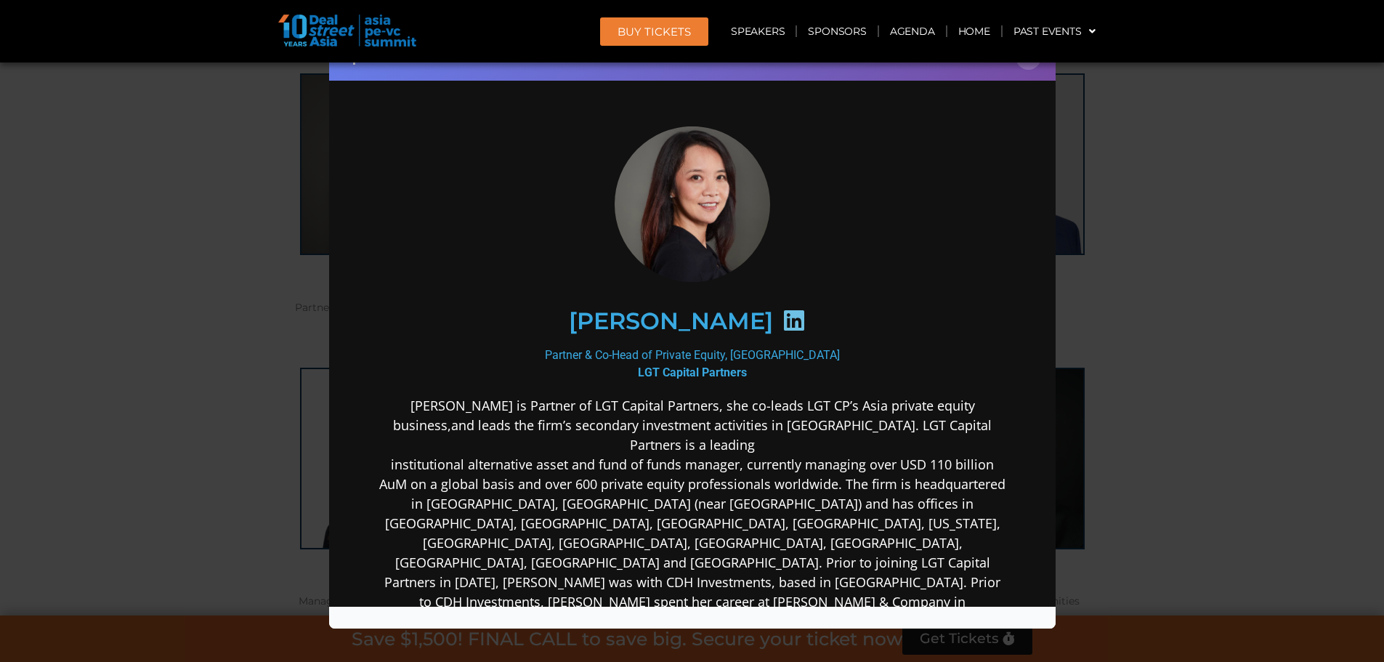
scroll to position [0, 0]
click at [782, 321] on icon at bounding box center [793, 319] width 23 height 23
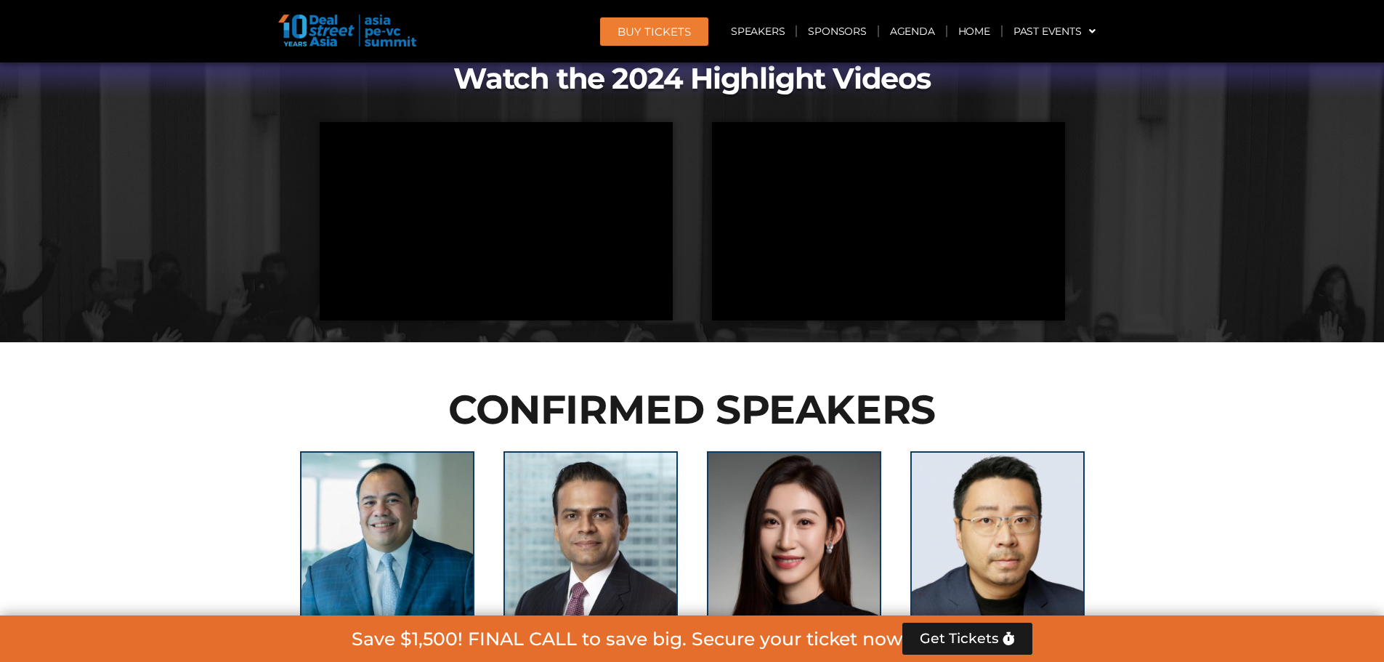
scroll to position [1235, 0]
